Goal: Information Seeking & Learning: Understand process/instructions

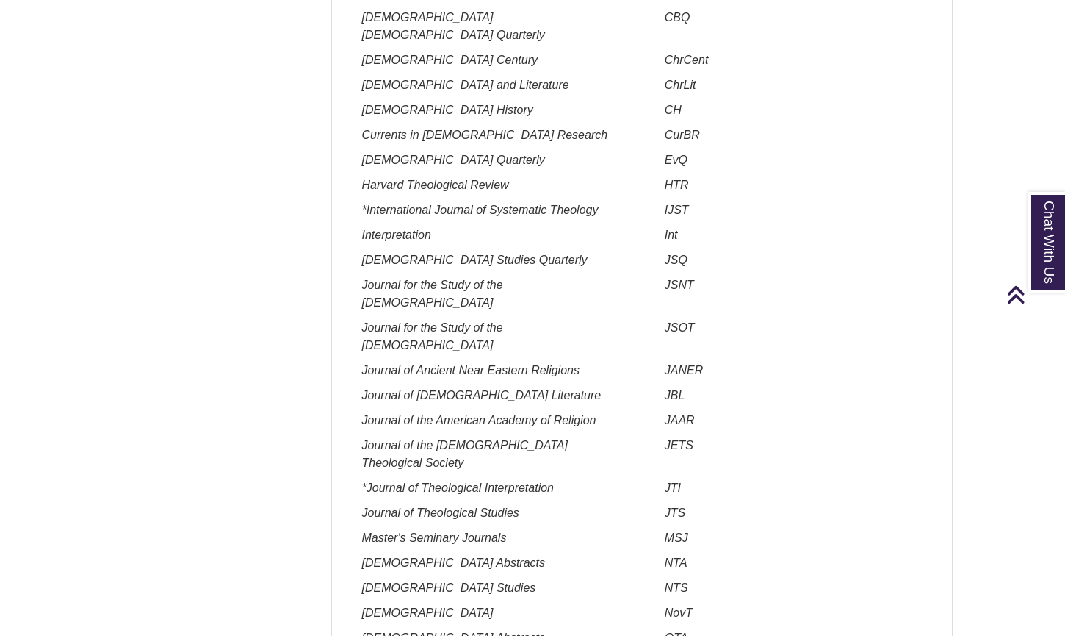
scroll to position [531, 0]
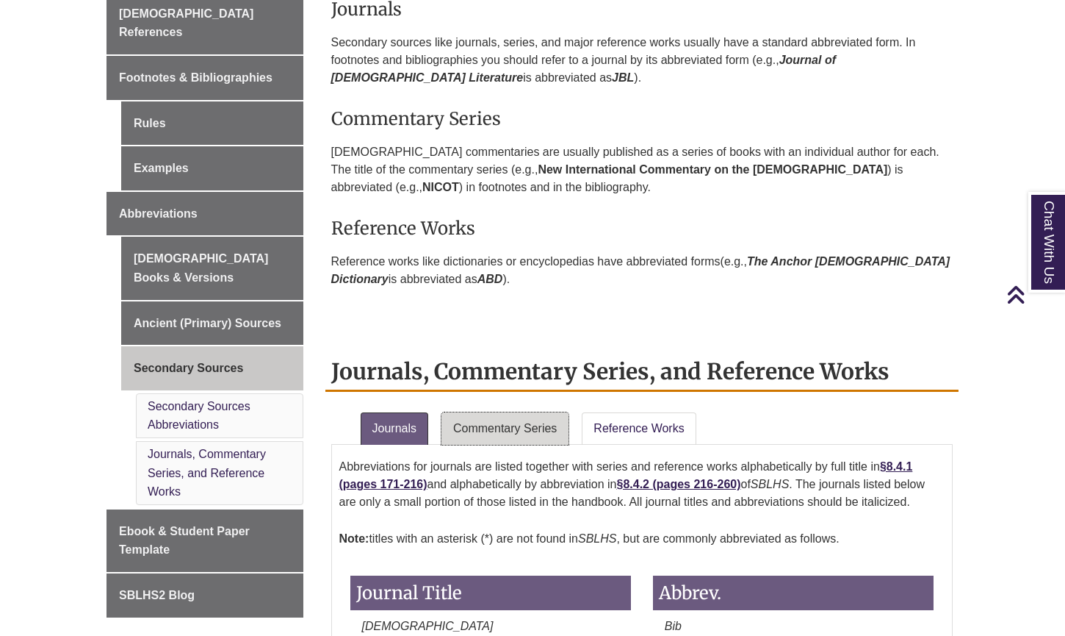
click at [527, 423] on link "Commentary Series" at bounding box center [505, 428] width 127 height 32
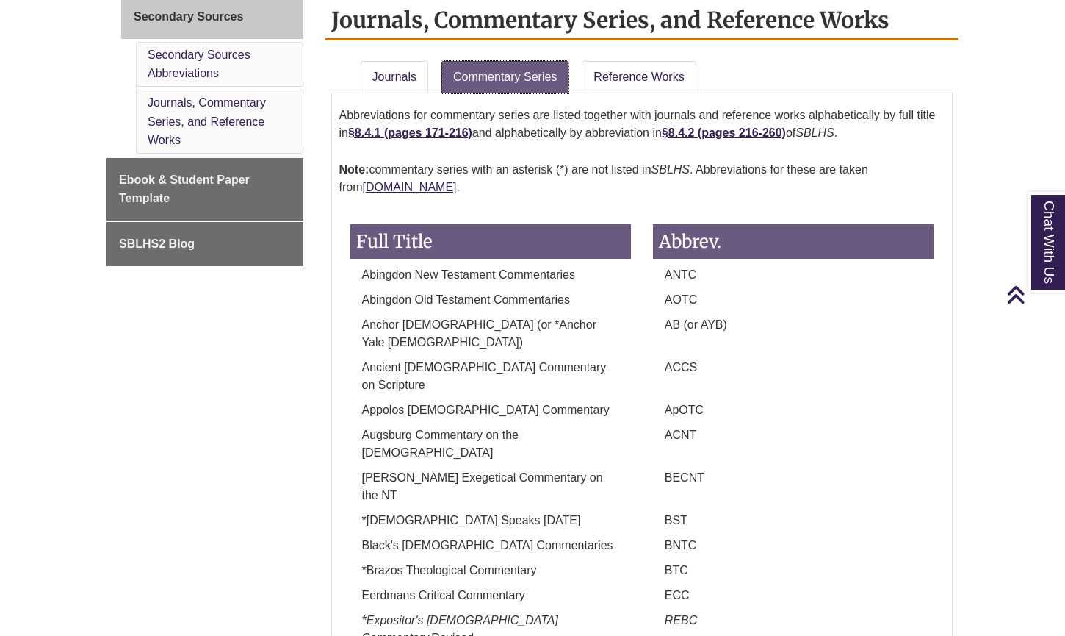
scroll to position [794, 0]
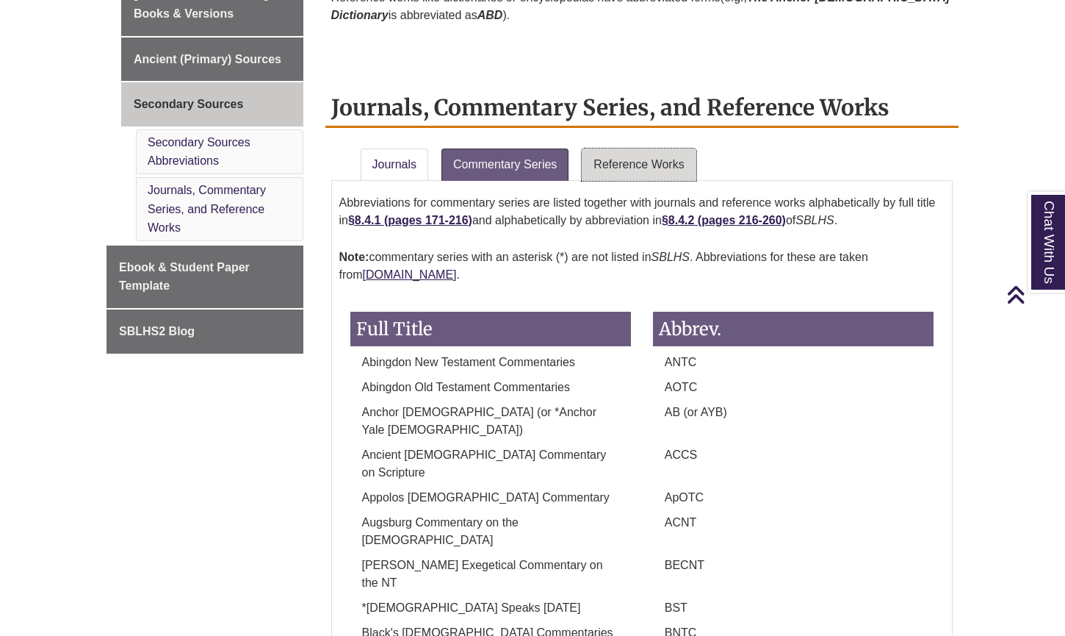
click at [651, 169] on link "Reference Works" at bounding box center [639, 164] width 114 height 32
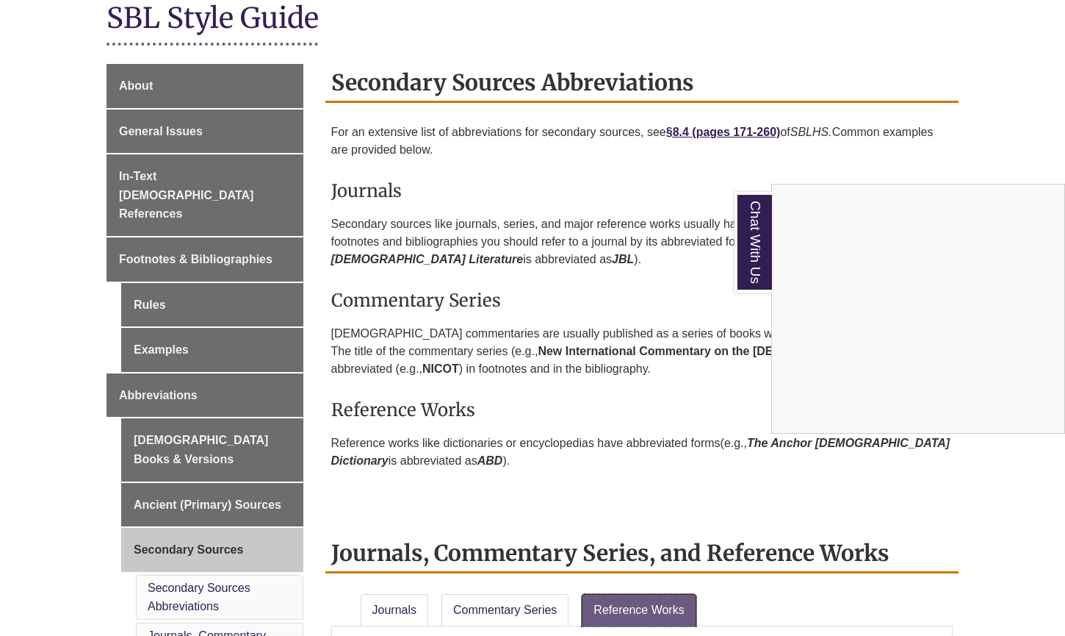
scroll to position [477, 0]
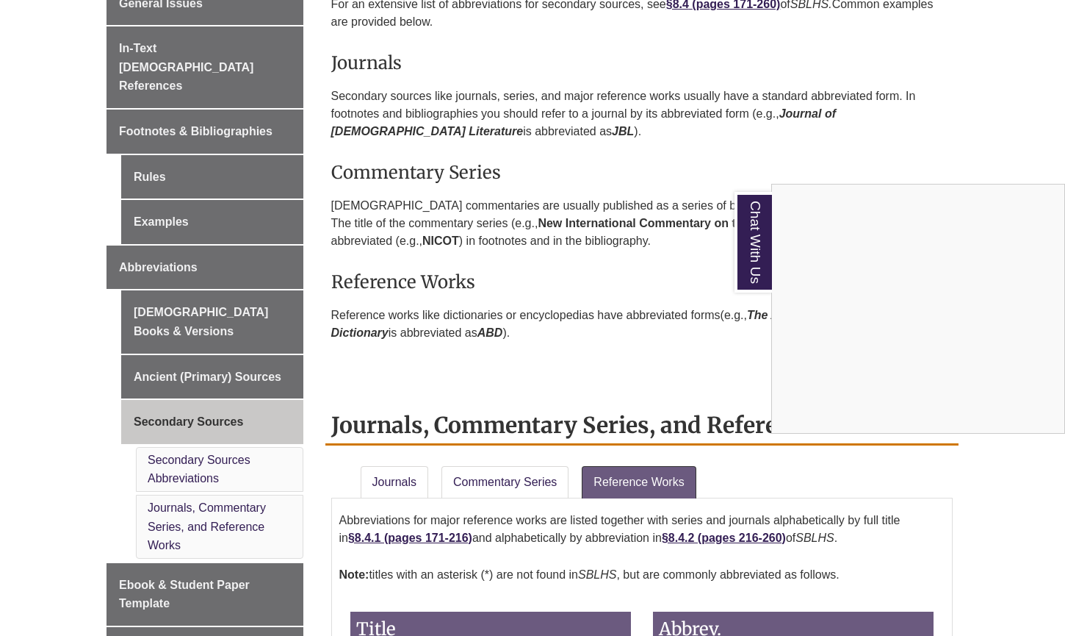
click at [262, 327] on div "Chat With Us" at bounding box center [532, 318] width 1065 height 636
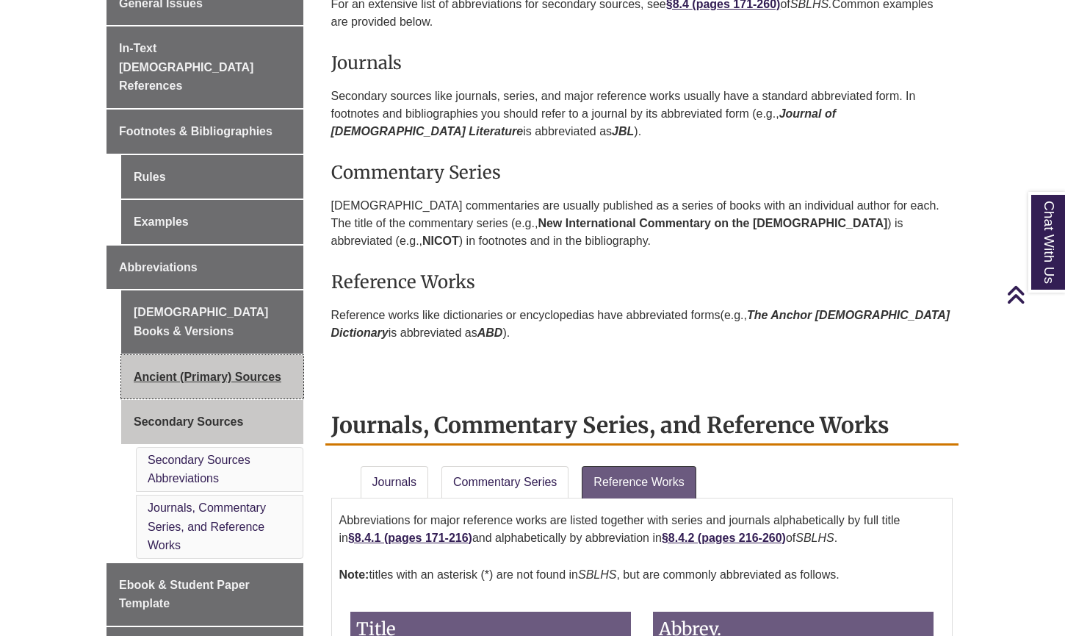
click at [250, 355] on link "Ancient (Primary) Sources" at bounding box center [212, 377] width 182 height 44
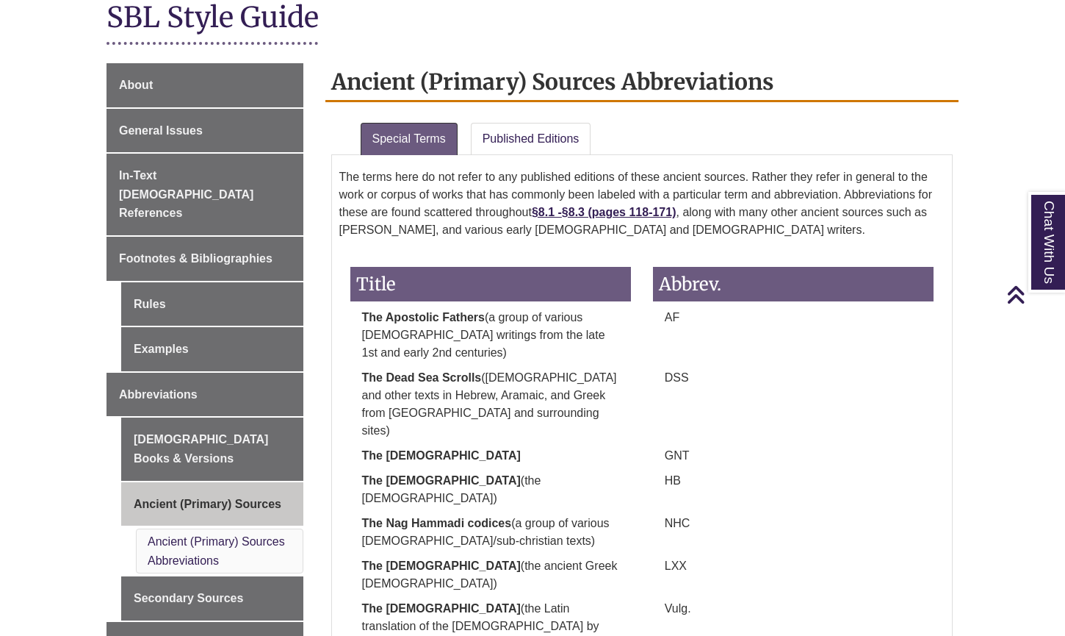
scroll to position [359, 0]
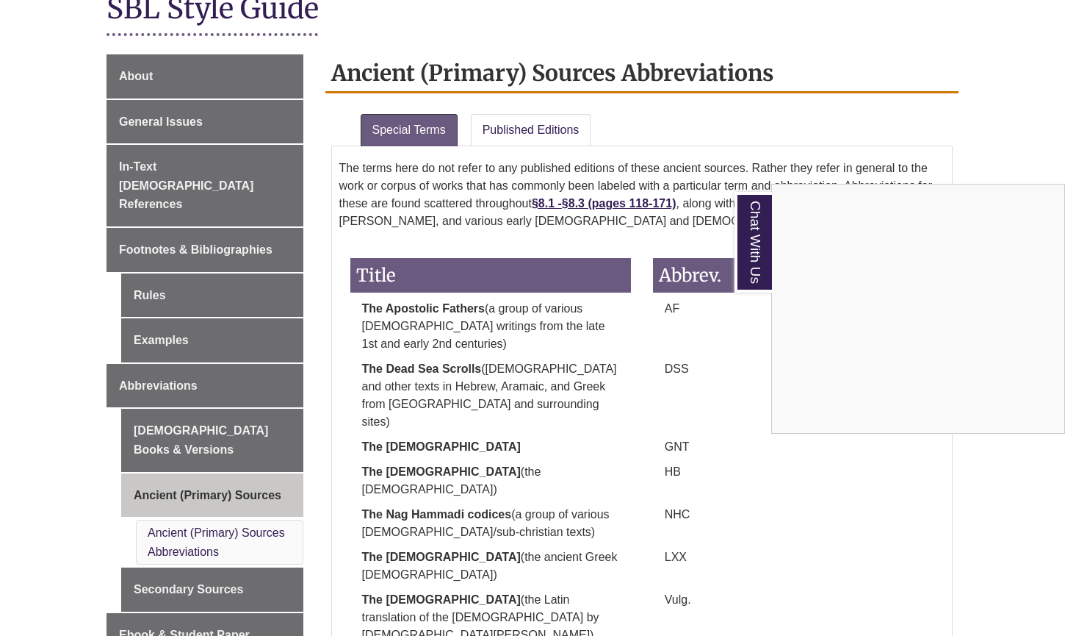
click at [538, 133] on div "Chat With Us" at bounding box center [532, 318] width 1065 height 636
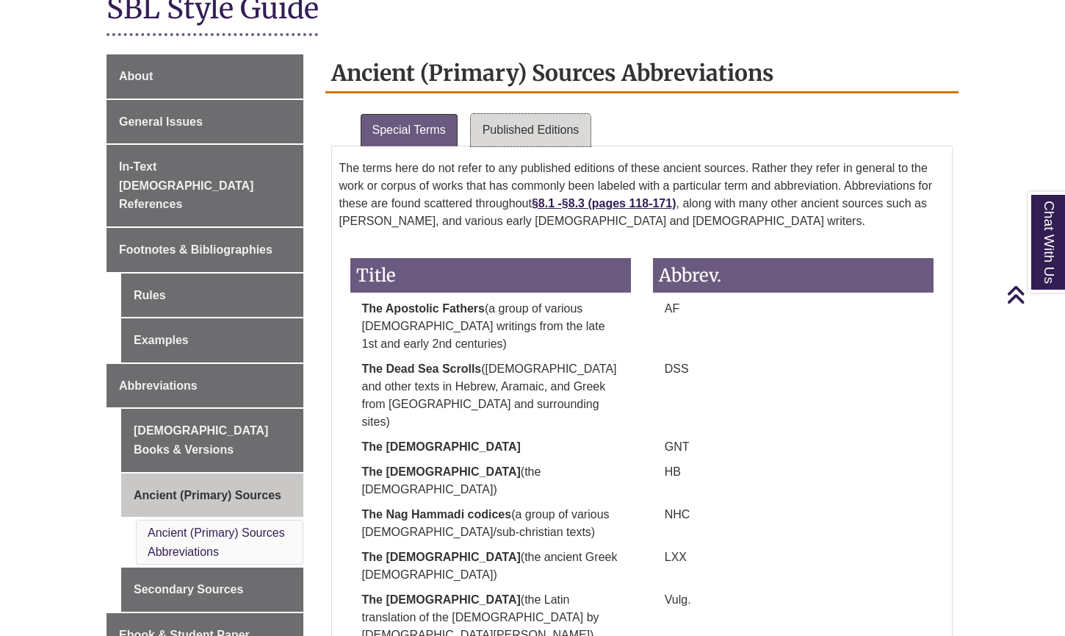
click at [537, 132] on link "Published Editions" at bounding box center [531, 130] width 121 height 32
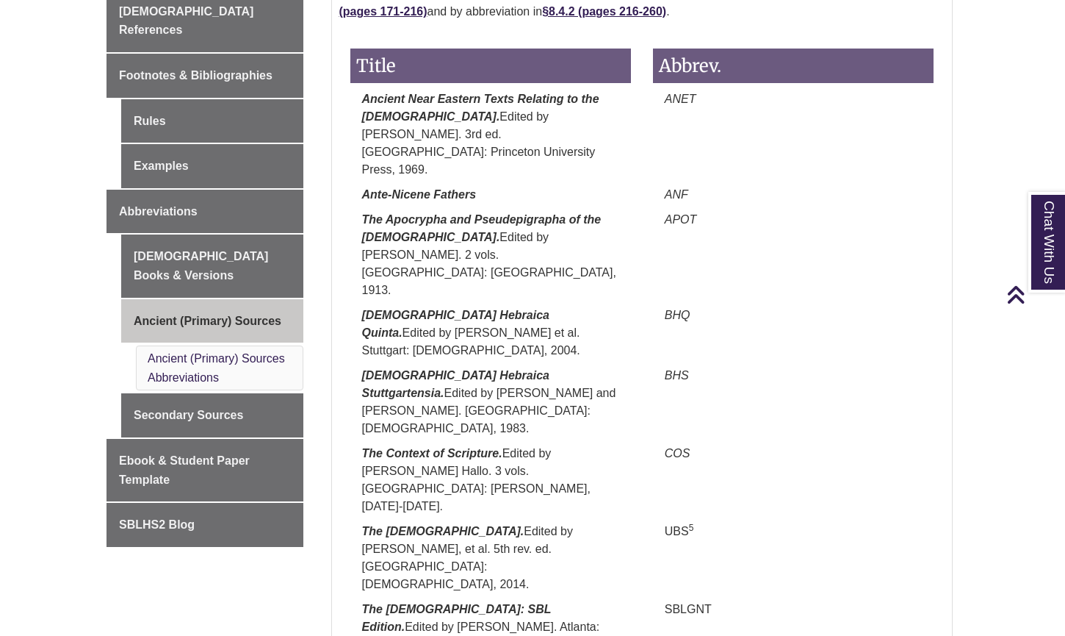
scroll to position [456, 0]
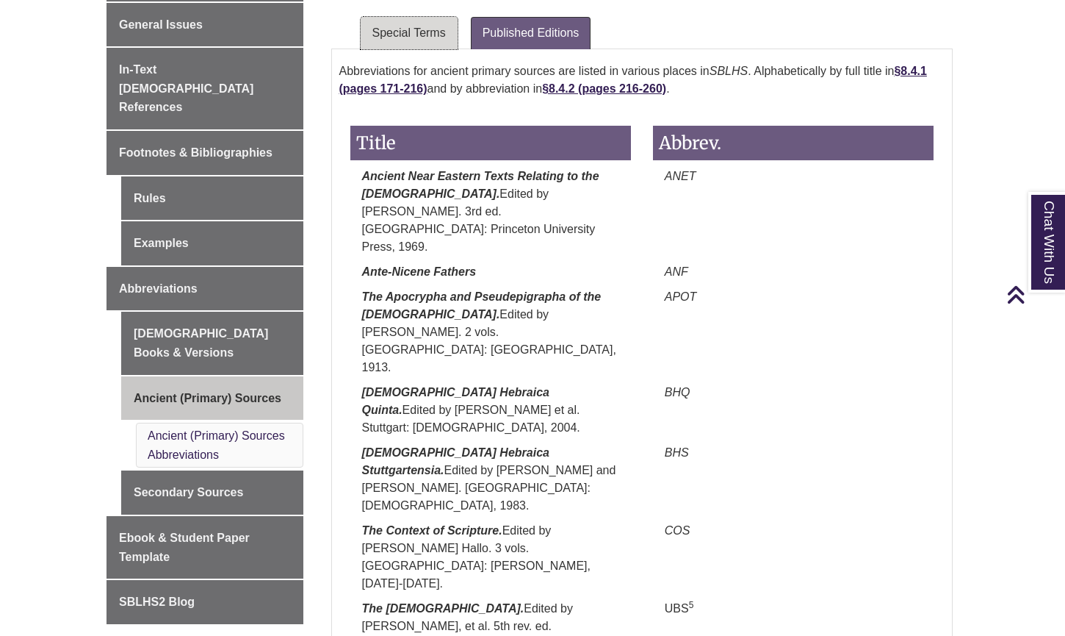
click at [421, 34] on link "Special Terms" at bounding box center [409, 33] width 97 height 32
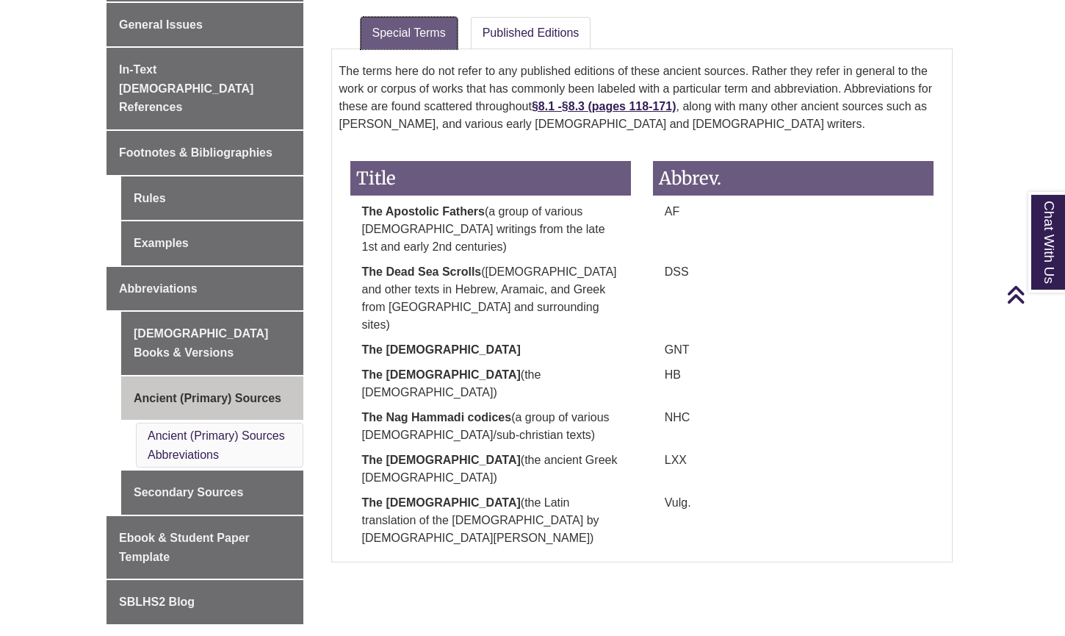
scroll to position [459, 0]
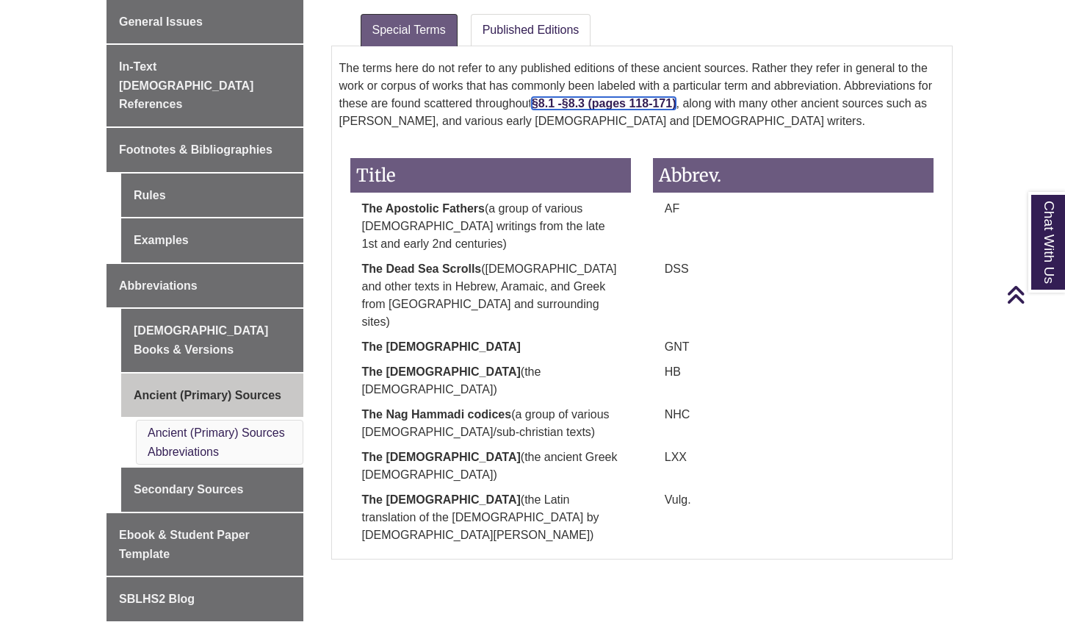
click at [632, 98] on strong "§8.3 (pages 118-171)" at bounding box center [619, 103] width 115 height 12
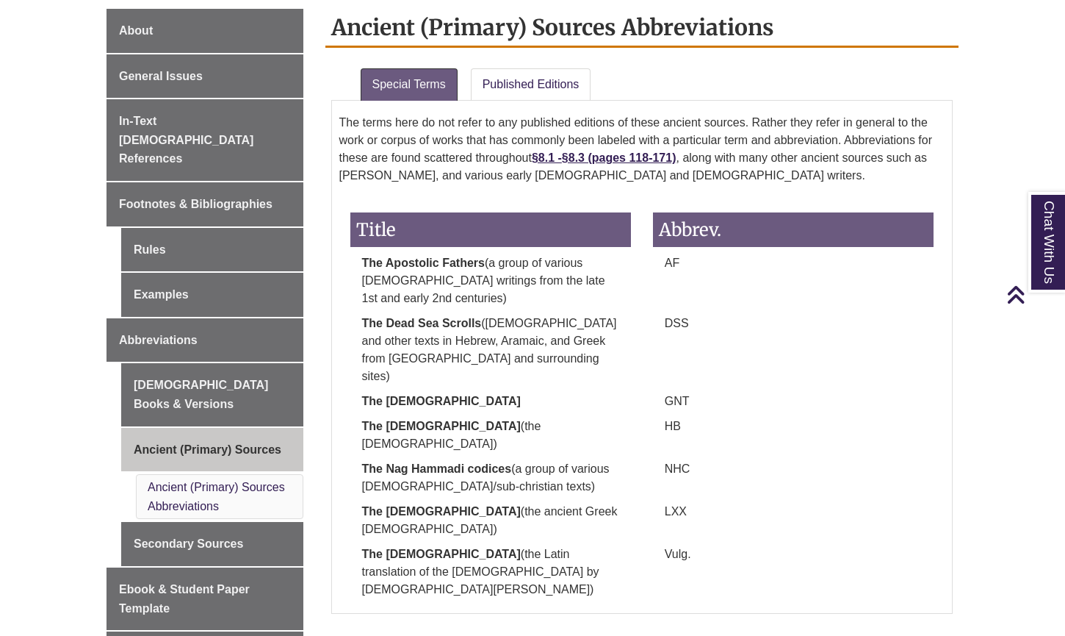
scroll to position [448, 0]
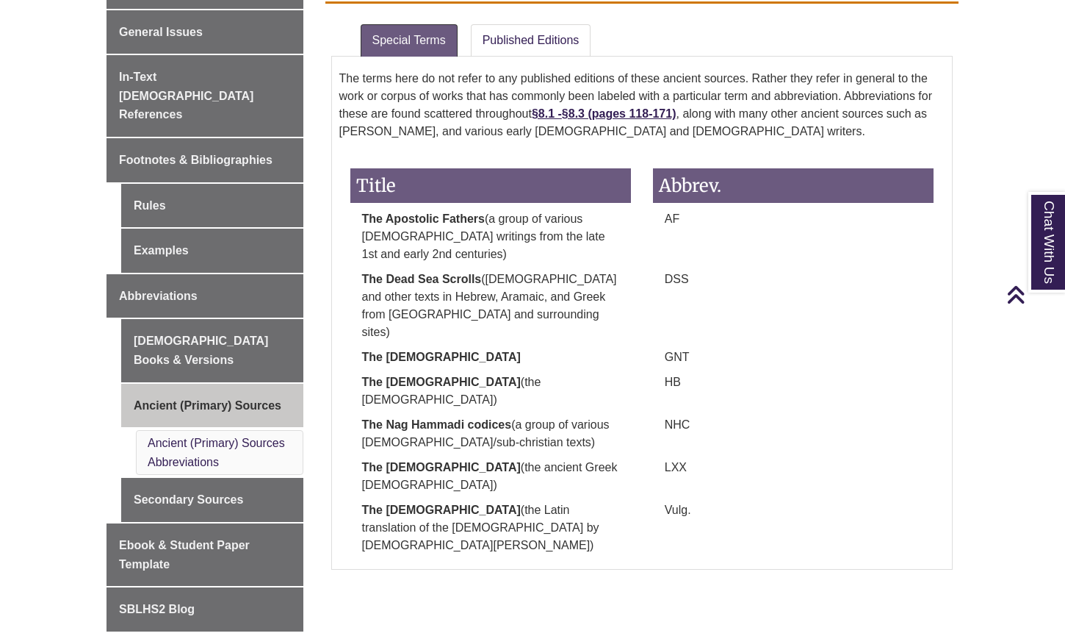
click at [209, 430] on li "Ancient (Primary) Sources Abbreviations" at bounding box center [220, 452] width 168 height 45
click at [238, 436] on link "Ancient (Primary) Sources Abbreviations" at bounding box center [216, 452] width 137 height 32
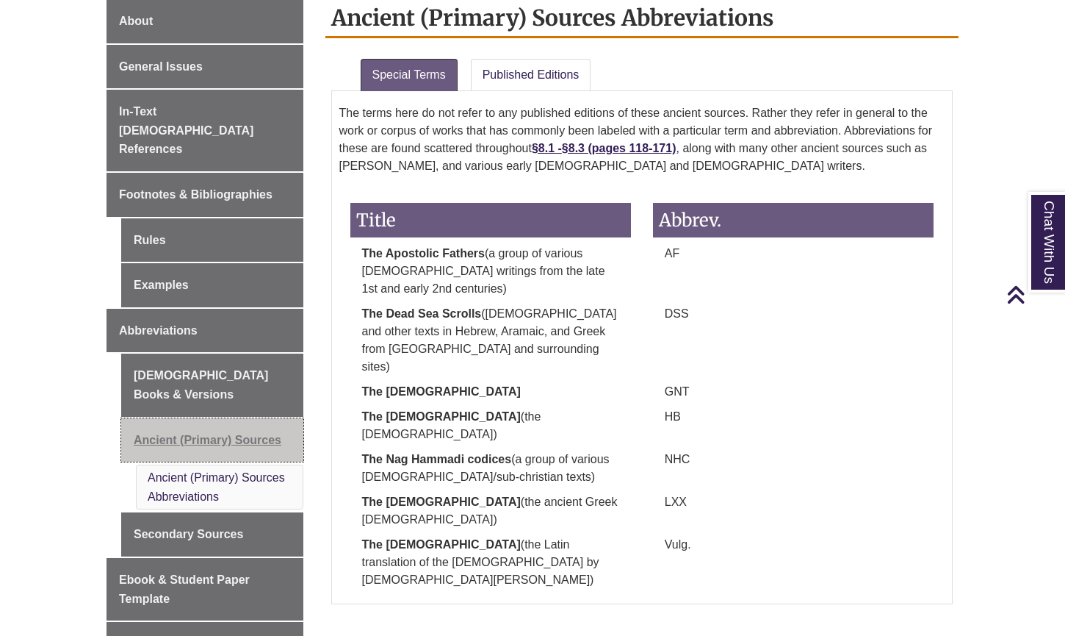
click at [232, 418] on link "Ancient (Primary) Sources" at bounding box center [212, 440] width 182 height 44
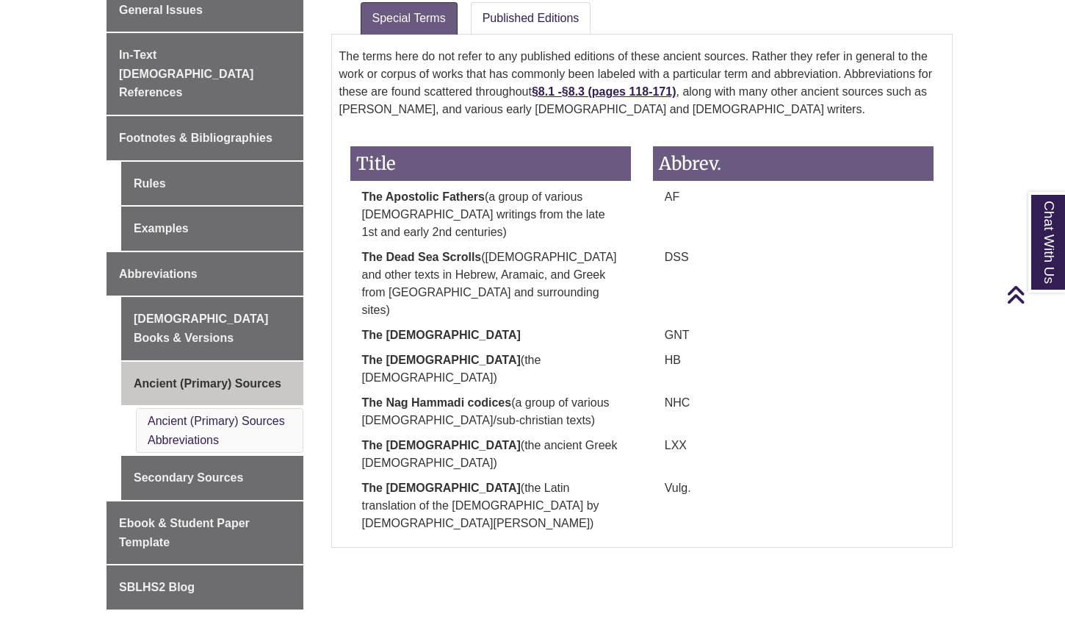
scroll to position [470, 0]
